Goal: Task Accomplishment & Management: Use online tool/utility

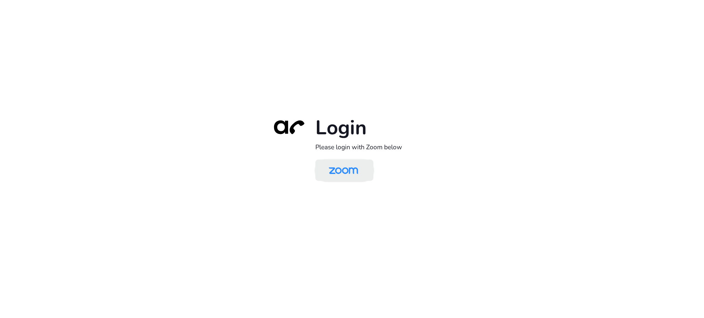
click at [345, 169] on img at bounding box center [343, 171] width 42 height 20
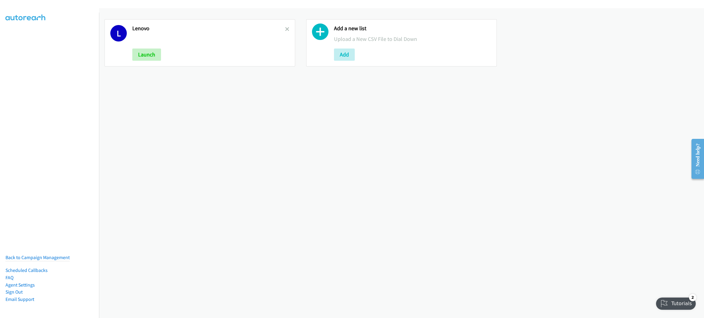
click at [229, 102] on div "L Lenovo Launch Add a new list Upload a New CSV File to Dial Down Add" at bounding box center [401, 163] width 605 height 310
click at [286, 29] on icon at bounding box center [287, 29] width 4 height 4
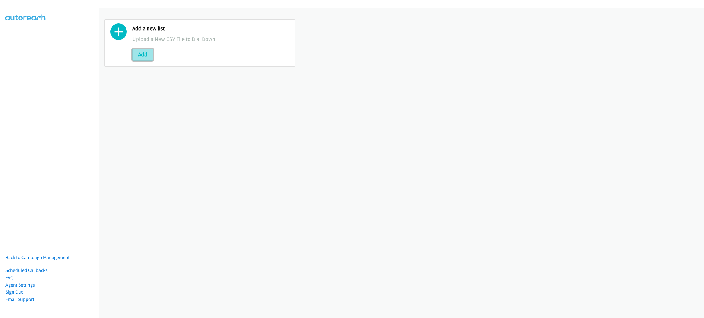
click at [151, 51] on button "Add" at bounding box center [142, 55] width 21 height 12
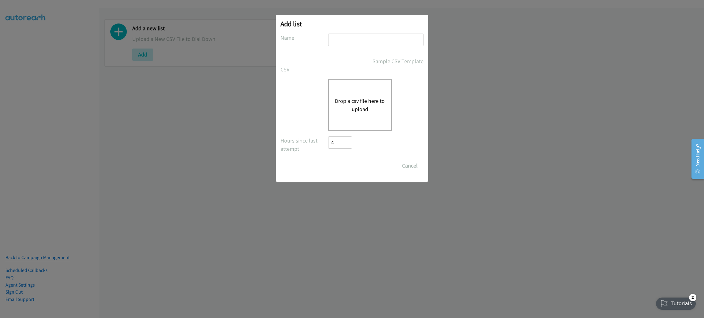
click at [355, 120] on div "Drop a csv file here to upload" at bounding box center [360, 105] width 64 height 52
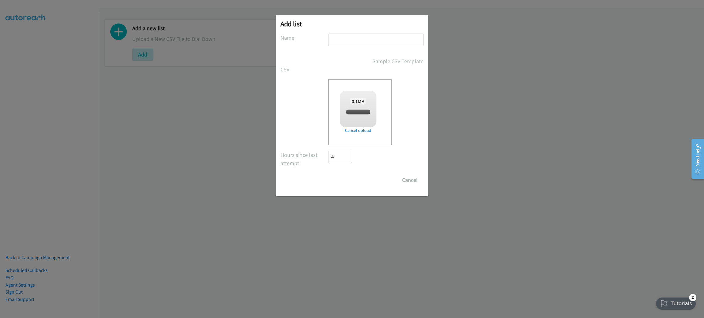
checkbox input "true"
click at [373, 41] on input "text" at bounding box center [375, 40] width 95 height 13
type input "On behalf of Lenovo"
click at [339, 183] on input "Save List" at bounding box center [344, 180] width 32 height 12
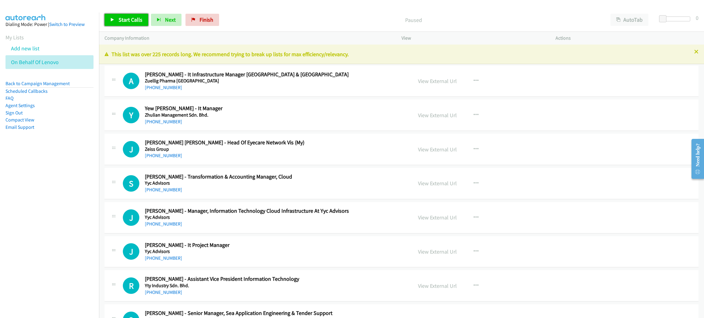
click at [135, 19] on span "Start Calls" at bounding box center [130, 19] width 24 height 7
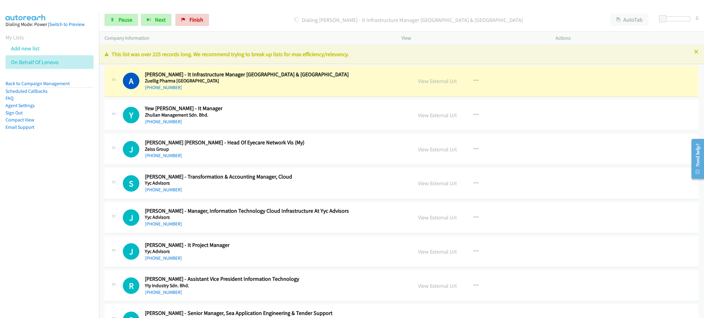
click at [221, 94] on div "A Callback Scheduled Adrian Raj - It Infrastructure Manager Malaysia & Brunei Z…" at bounding box center [401, 81] width 594 height 31
click at [427, 82] on link "View External Url" at bounding box center [437, 81] width 39 height 7
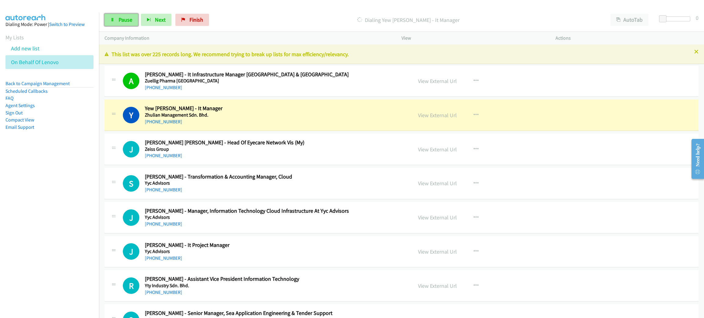
click at [122, 22] on span "Pause" at bounding box center [125, 19] width 14 height 7
click at [430, 114] on link "View External Url" at bounding box center [437, 115] width 39 height 7
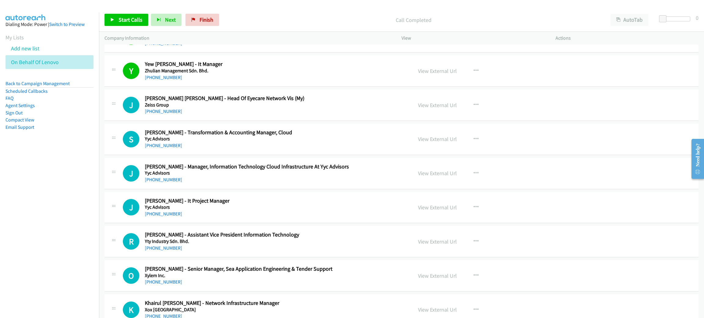
scroll to position [46, 0]
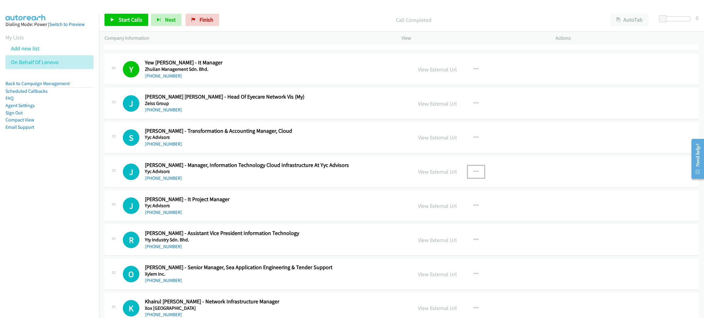
click at [473, 171] on icon "button" at bounding box center [475, 171] width 5 height 5
click at [455, 216] on link "Start Calls Here" at bounding box center [443, 212] width 81 height 12
click at [135, 19] on span "Start Calls" at bounding box center [130, 19] width 24 height 7
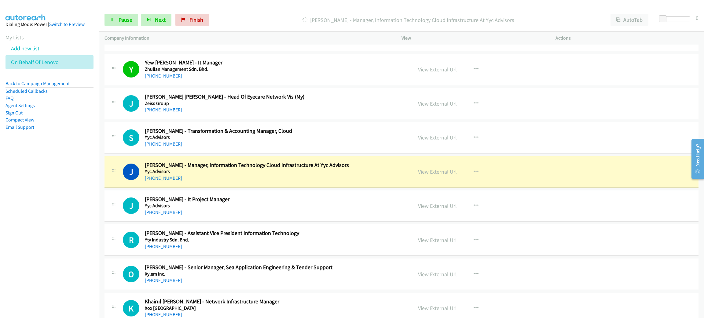
click at [216, 172] on h5 "Yyc Advisors" at bounding box center [274, 172] width 259 height 6
click at [423, 173] on link "View External Url" at bounding box center [437, 171] width 39 height 7
click at [131, 17] on span "Pause" at bounding box center [125, 19] width 14 height 7
